Goal: Entertainment & Leisure: Consume media (video, audio)

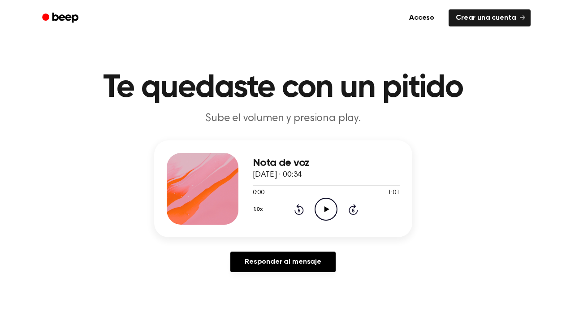
click at [321, 202] on icon "Play Audio" at bounding box center [325, 209] width 23 height 23
click at [325, 212] on icon "Play Audio" at bounding box center [325, 209] width 23 height 23
click at [331, 209] on icon "Play Audio" at bounding box center [325, 209] width 23 height 23
